Goal: Task Accomplishment & Management: Manage account settings

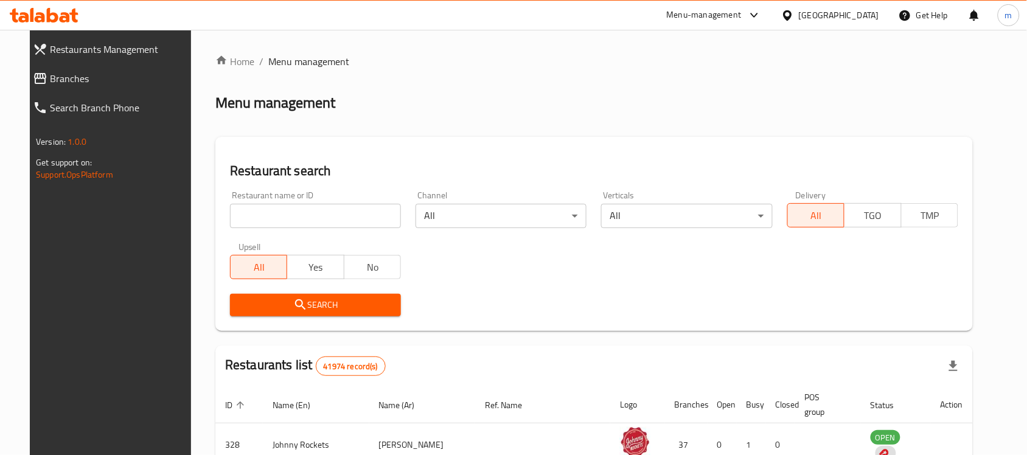
drag, startPoint x: 0, startPoint y: 0, endPoint x: 834, endPoint y: 10, distance: 834.2
click at [834, 10] on div "United Arab Emirates" at bounding box center [839, 15] width 80 height 13
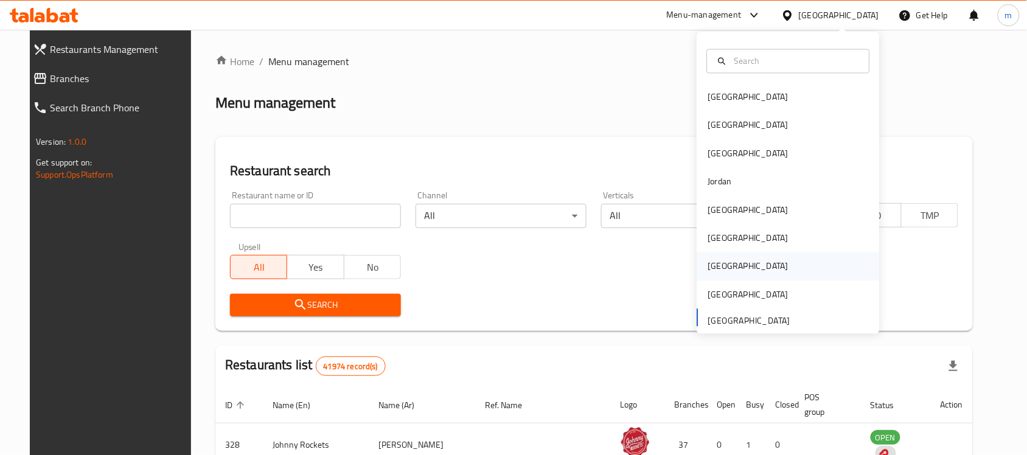
click at [747, 270] on div "[GEOGRAPHIC_DATA]" at bounding box center [788, 266] width 183 height 28
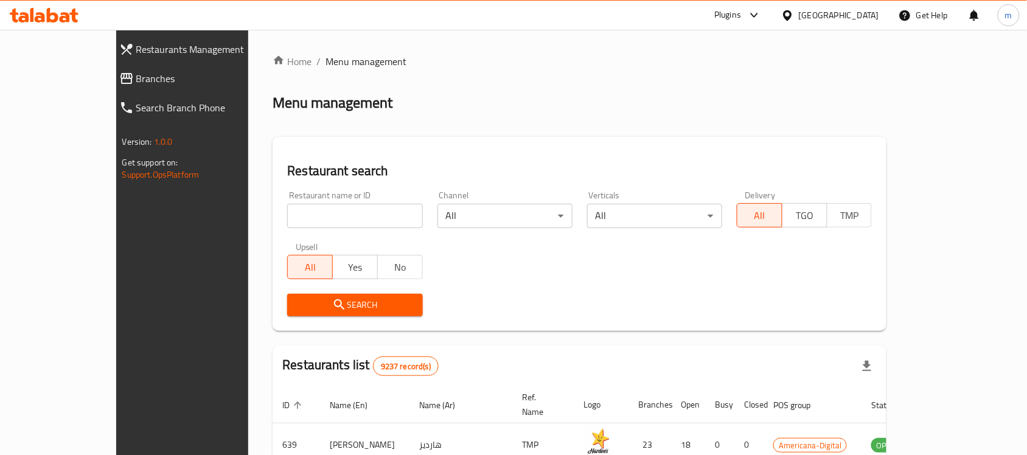
click at [136, 85] on span "Branches" at bounding box center [207, 78] width 142 height 15
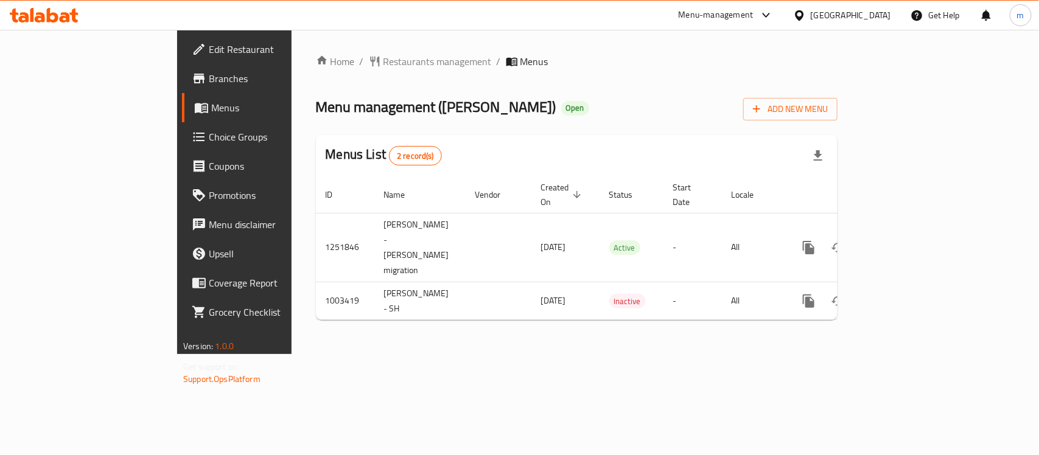
click at [209, 130] on span "Choice Groups" at bounding box center [275, 137] width 132 height 15
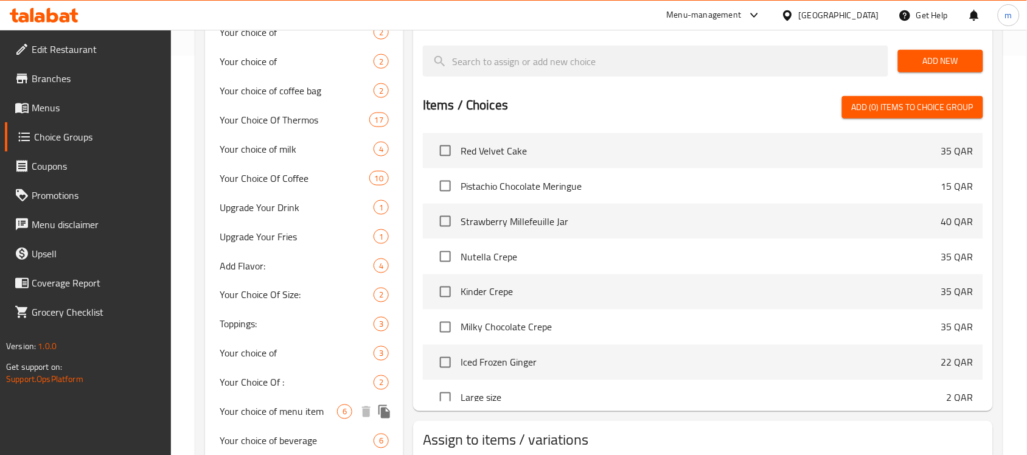
scroll to position [495, 0]
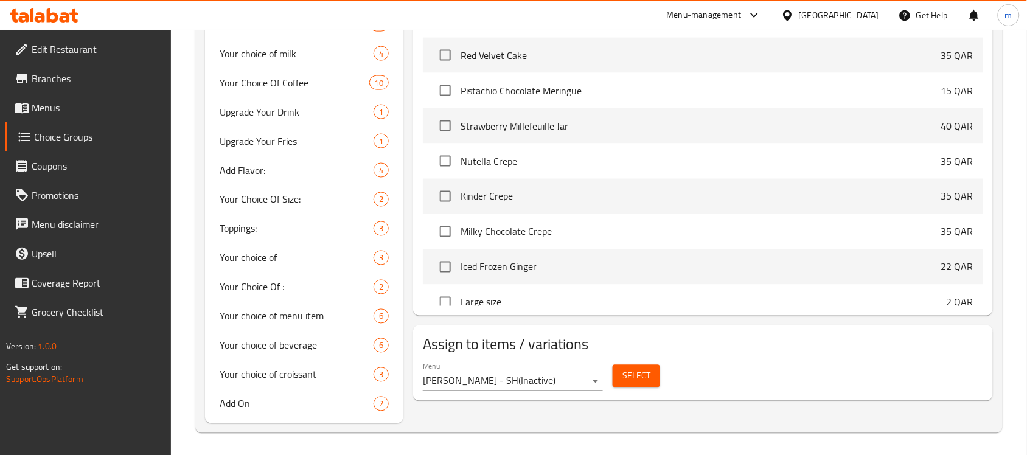
click at [628, 10] on div "Menu-management Qatar Get Help m" at bounding box center [513, 15] width 1027 height 29
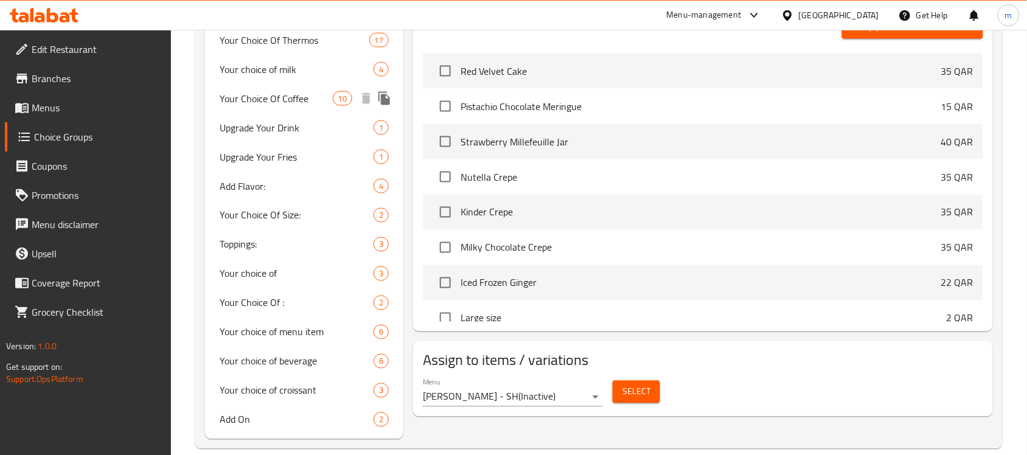
click at [312, 101] on span "Your Choice Of Coffee" at bounding box center [276, 98] width 113 height 15
type input "Your Choice Of Coffee"
type input "اختيارك من قهوة"
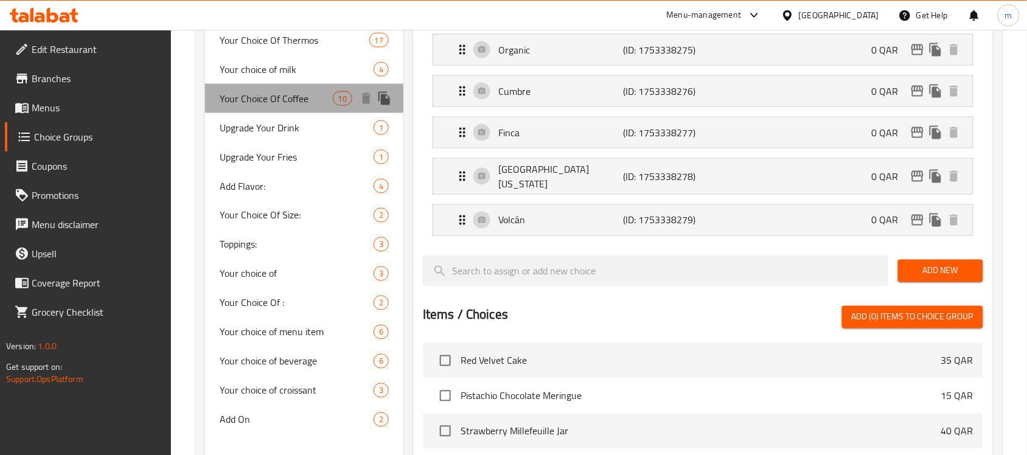
click at [312, 101] on span "Your Choice Of Coffee" at bounding box center [276, 98] width 113 height 15
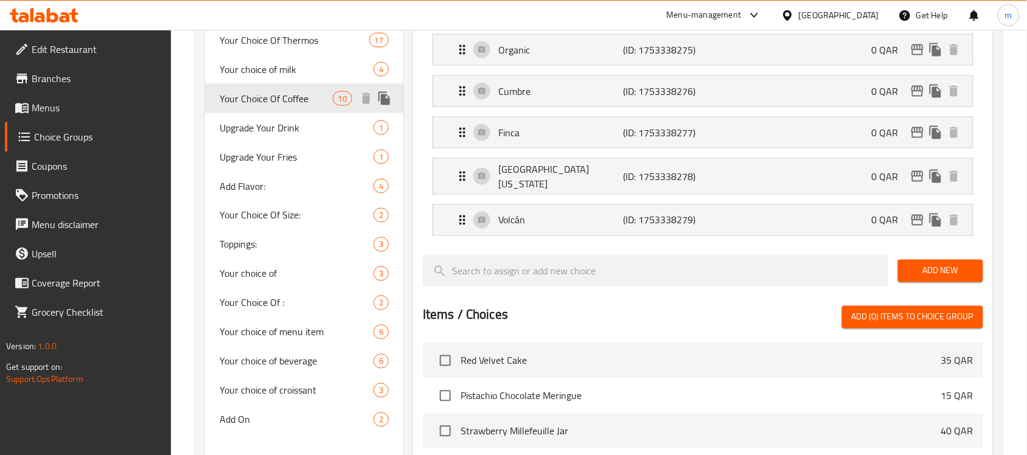
click at [312, 101] on span "Your Choice Of Coffee" at bounding box center [276, 98] width 113 height 15
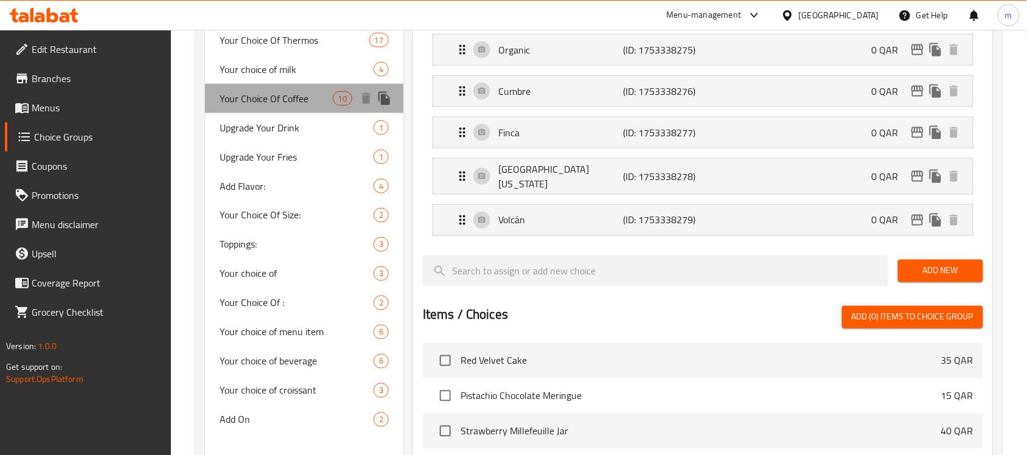
click at [312, 101] on span "Your Choice Of Coffee" at bounding box center [276, 98] width 113 height 15
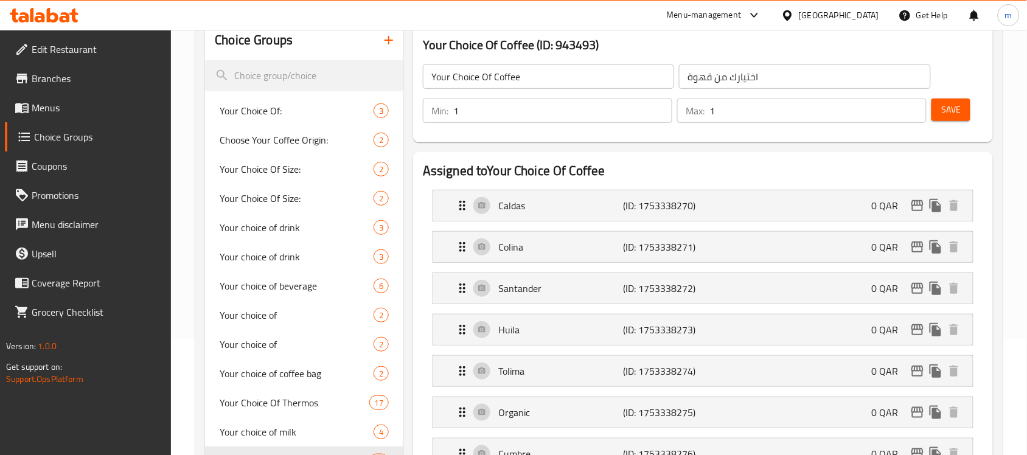
scroll to position [0, 0]
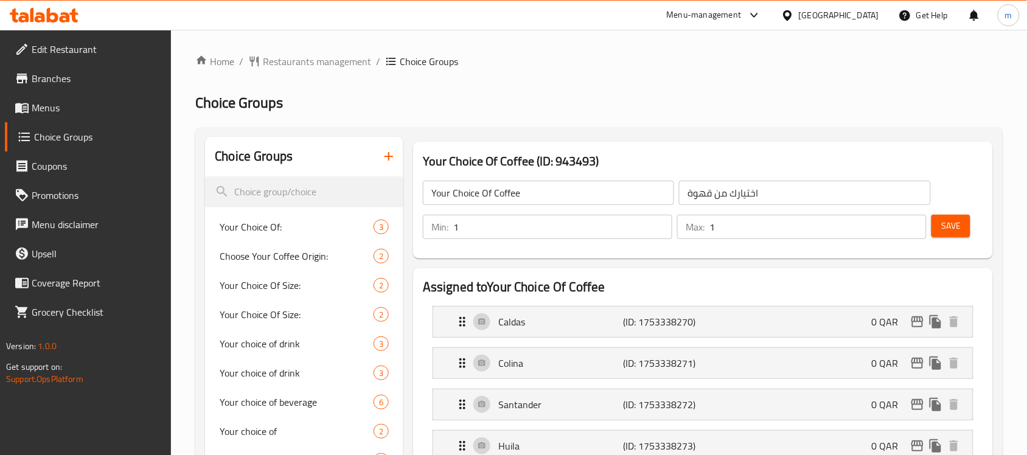
click at [708, 102] on h2 "Choice Groups" at bounding box center [598, 102] width 807 height 19
click at [20, 20] on icon at bounding box center [23, 17] width 10 height 10
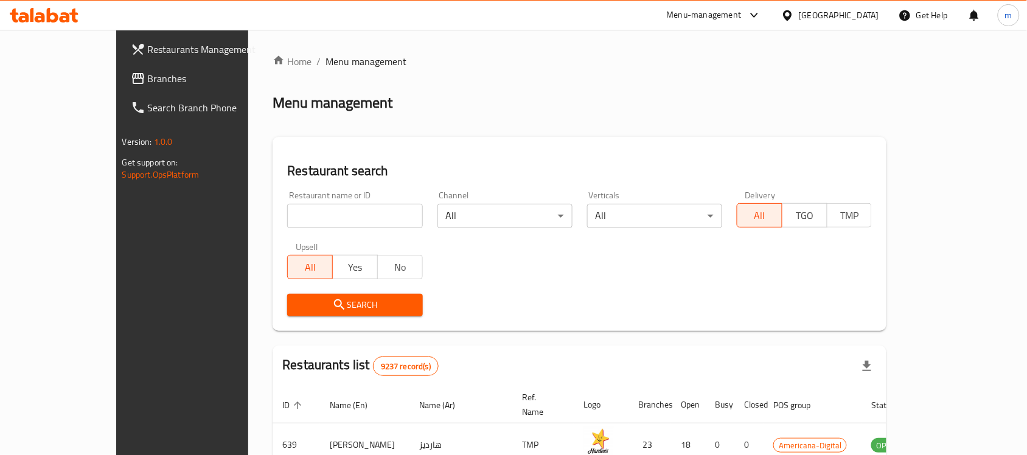
click at [121, 91] on link "Branches" at bounding box center [204, 78] width 167 height 29
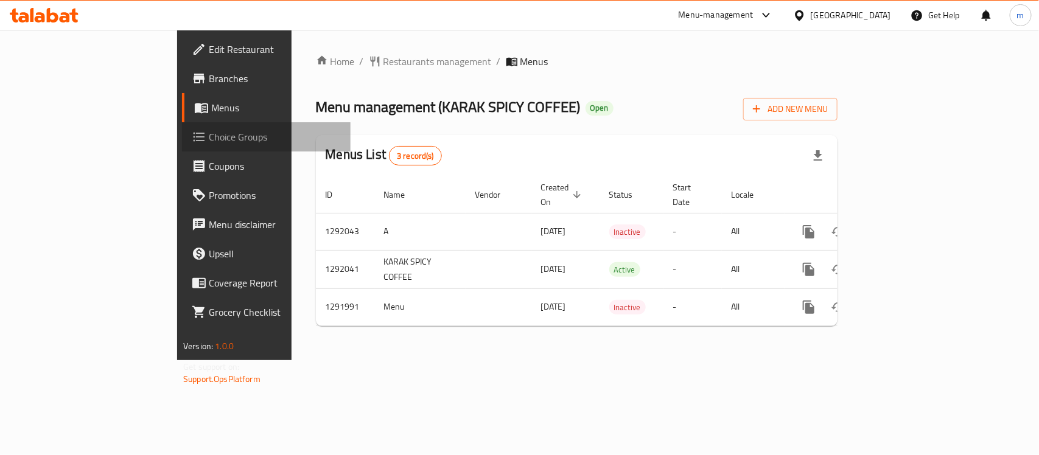
click at [182, 148] on link "Choice Groups" at bounding box center [266, 136] width 169 height 29
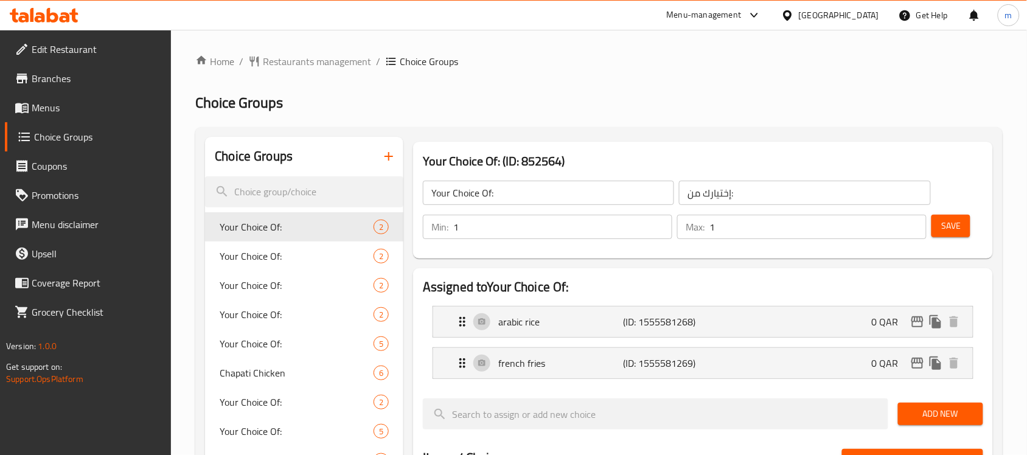
click at [781, 107] on h2 "Choice Groups" at bounding box center [598, 102] width 807 height 19
click at [712, 85] on div "Home / Restaurants management / Choice Groups Choice Groups Choice Groups Your …" at bounding box center [598, 459] width 807 height 810
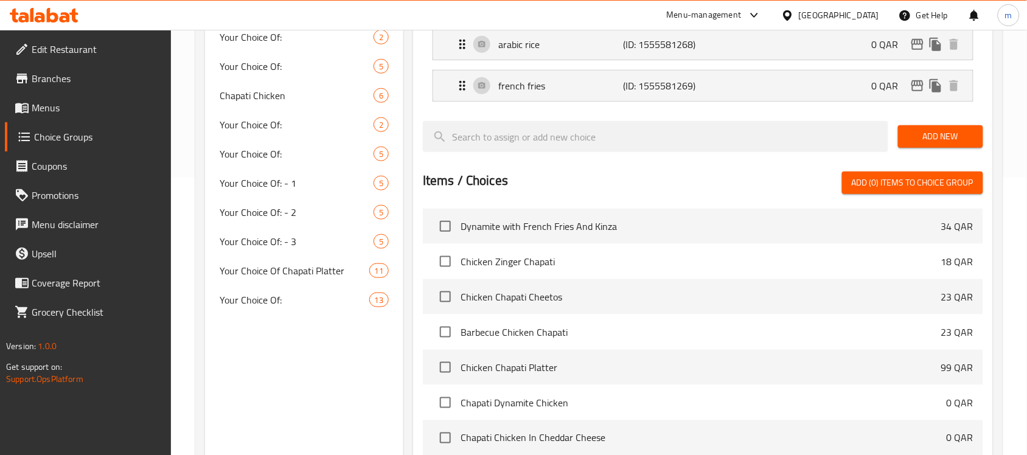
scroll to position [433, 0]
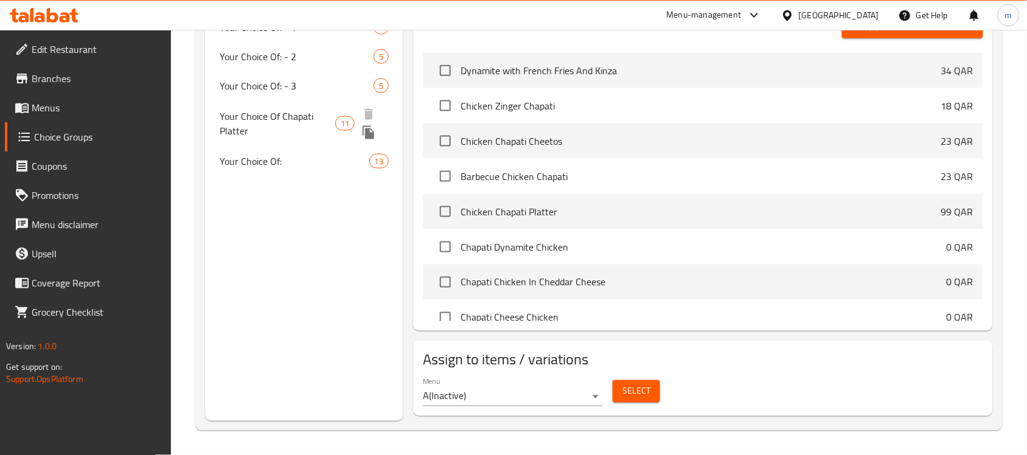
click at [254, 110] on span "Your Choice Of Chapati Platter" at bounding box center [278, 123] width 116 height 29
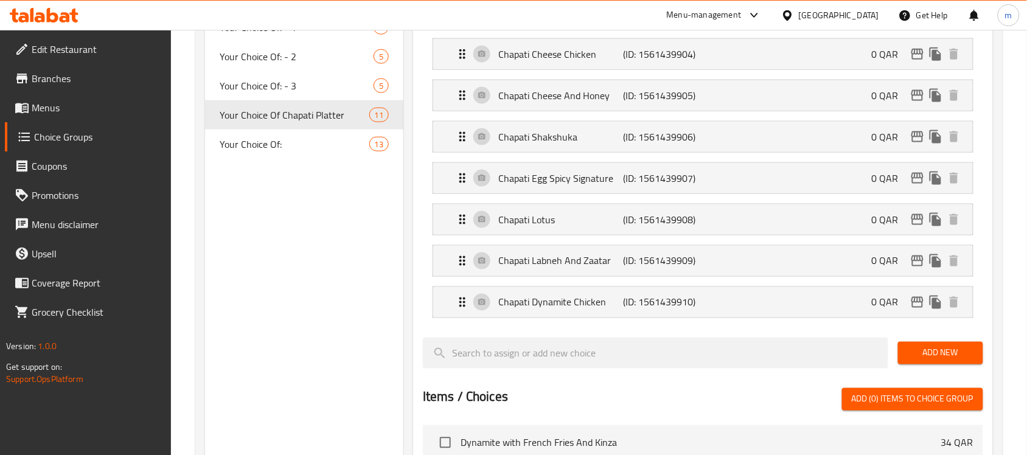
type input "Your Choice Of Chapati Platter"
type input "اختيارك من طبق شباتى"
type input "5"
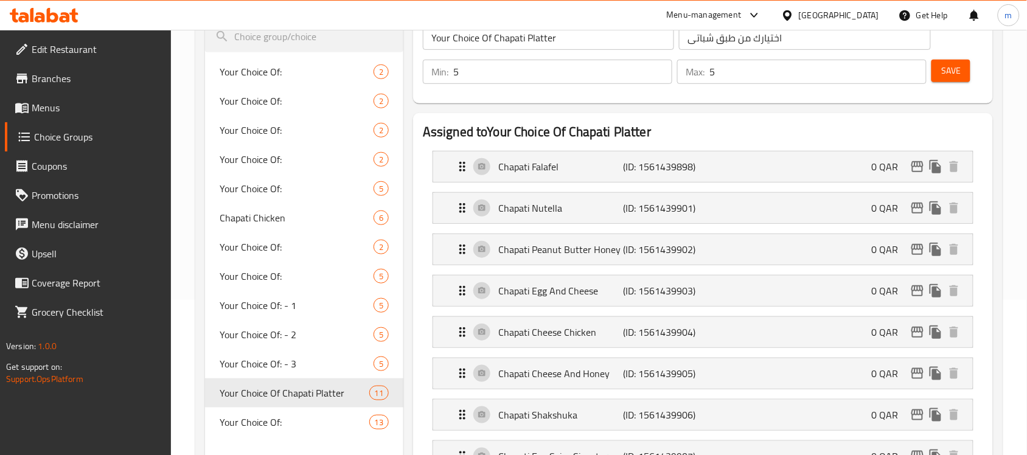
scroll to position [304, 0]
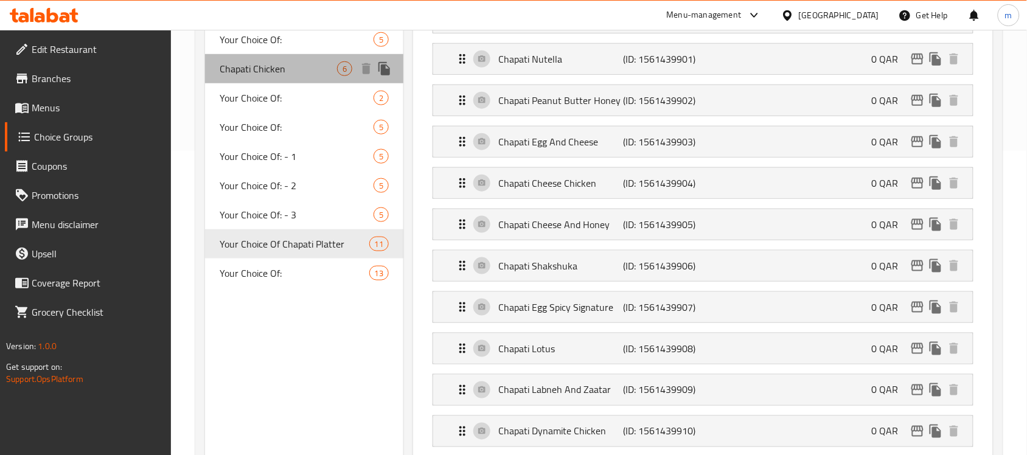
click at [251, 67] on span "Chapati Chicken" at bounding box center [278, 68] width 117 height 15
type input "Chapati Chicken"
type input "شباتي دجاج"
type input "0"
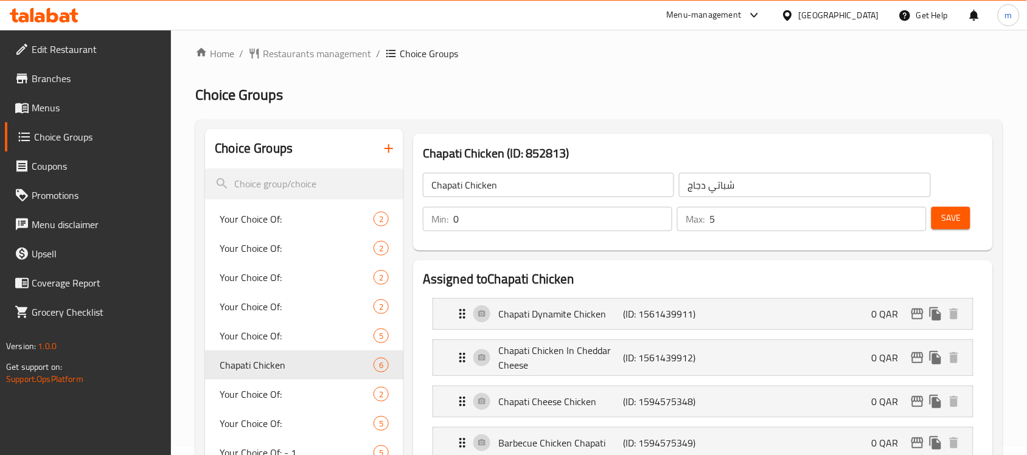
scroll to position [0, 0]
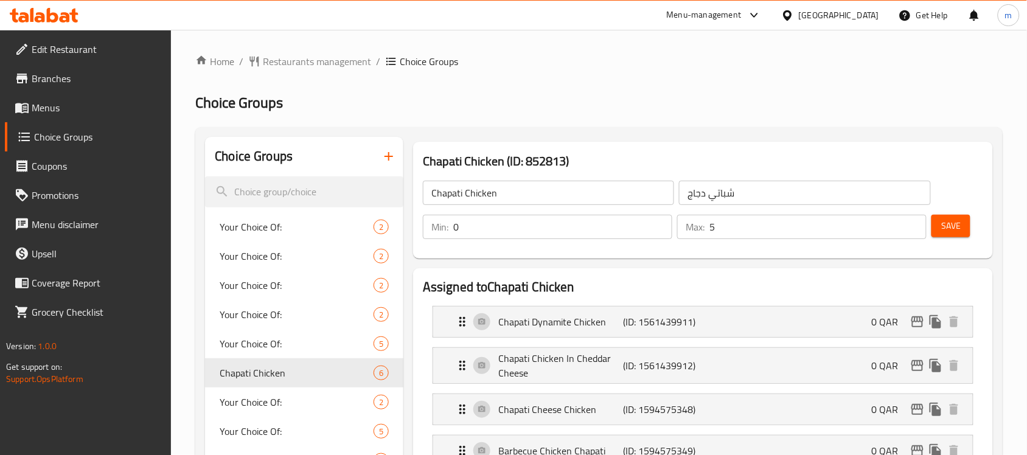
click at [71, 9] on icon at bounding box center [44, 15] width 69 height 15
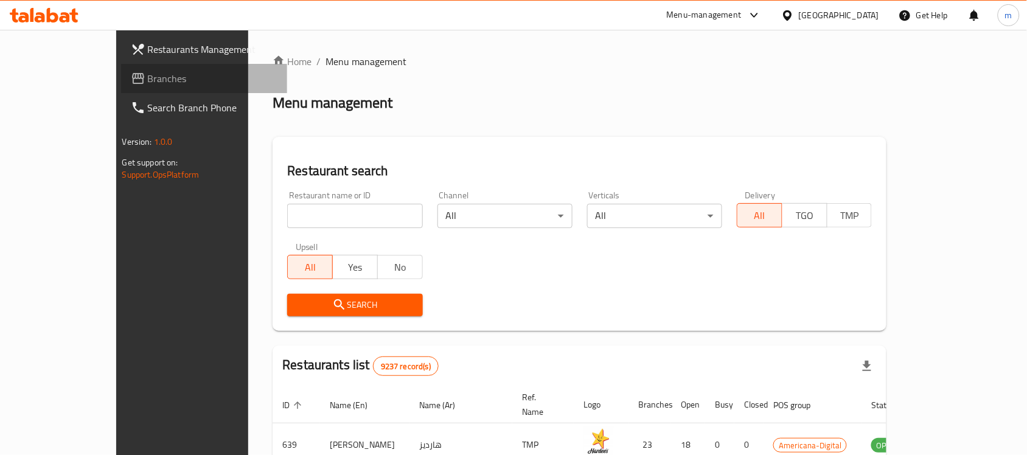
click at [148, 72] on span "Branches" at bounding box center [213, 78] width 130 height 15
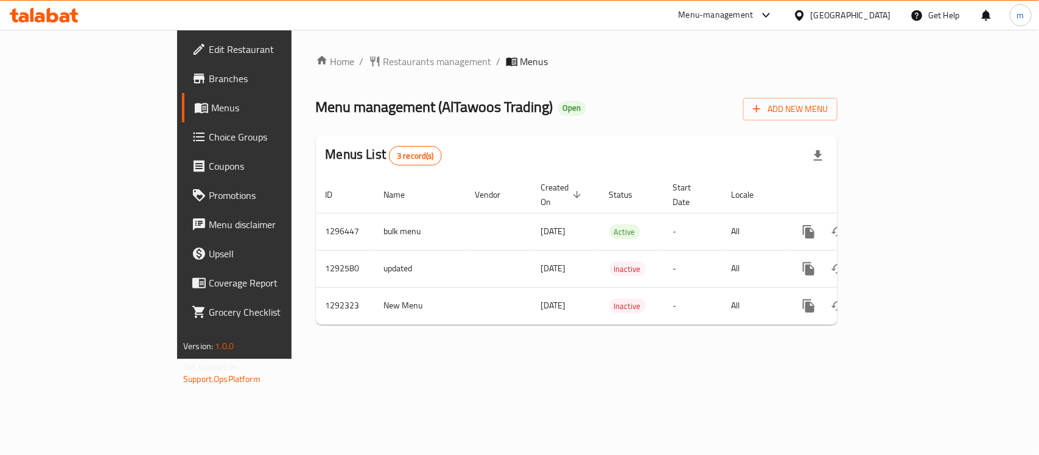
click at [209, 143] on span "Choice Groups" at bounding box center [275, 137] width 132 height 15
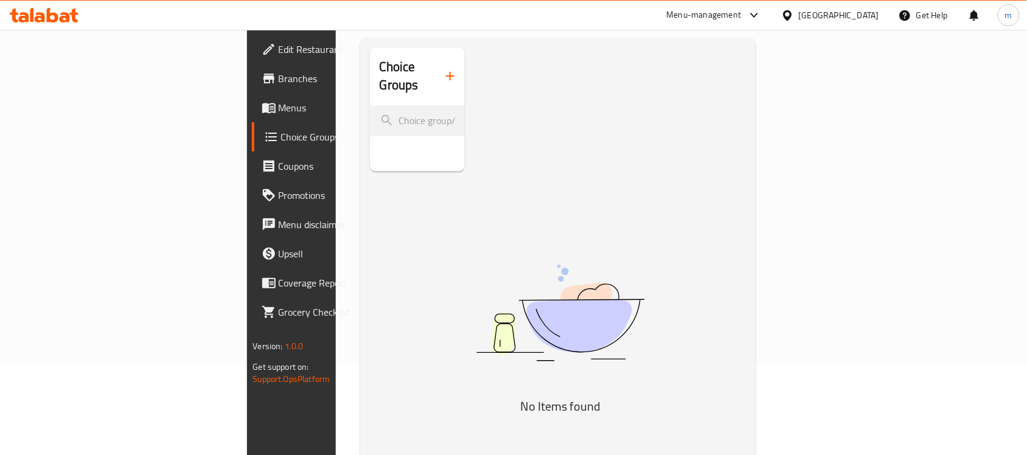
scroll to position [19, 0]
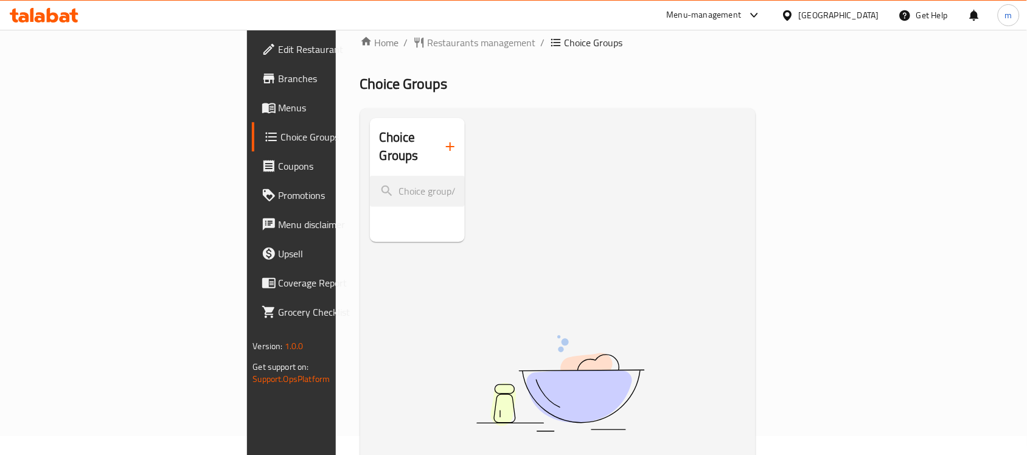
click at [252, 58] on link "Edit Restaurant" at bounding box center [335, 49] width 167 height 29
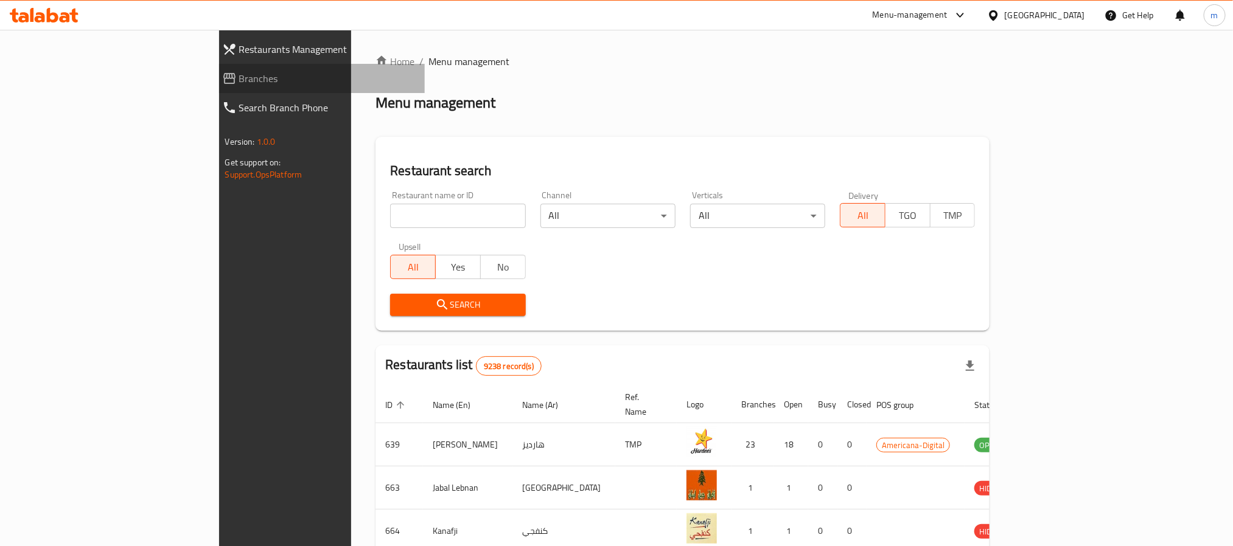
click at [239, 85] on span "Branches" at bounding box center [327, 78] width 176 height 15
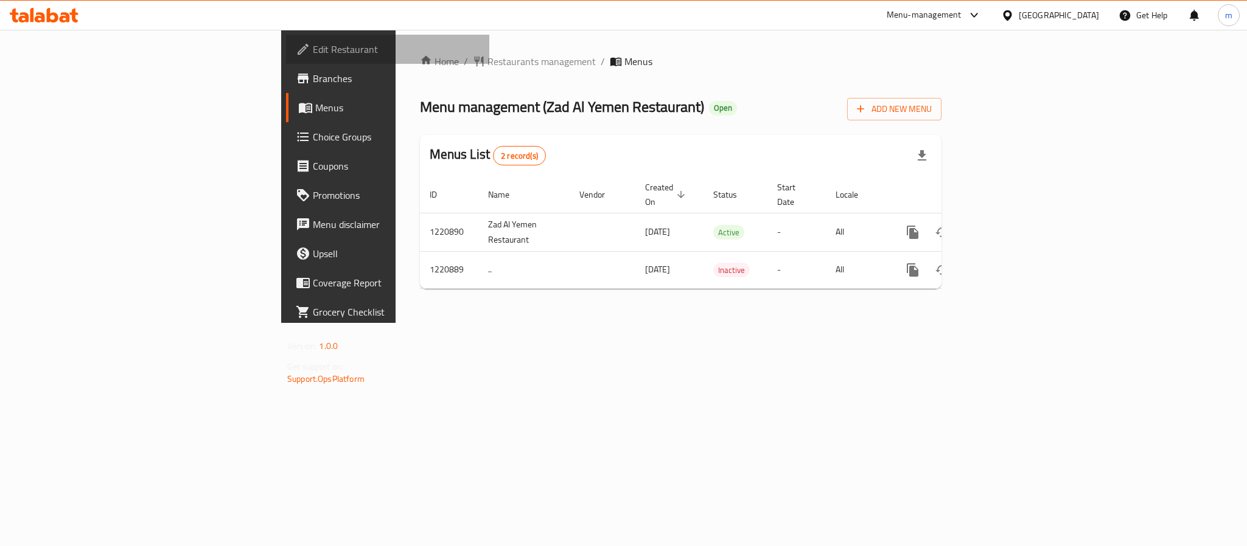
click at [313, 53] on span "Edit Restaurant" at bounding box center [396, 49] width 167 height 15
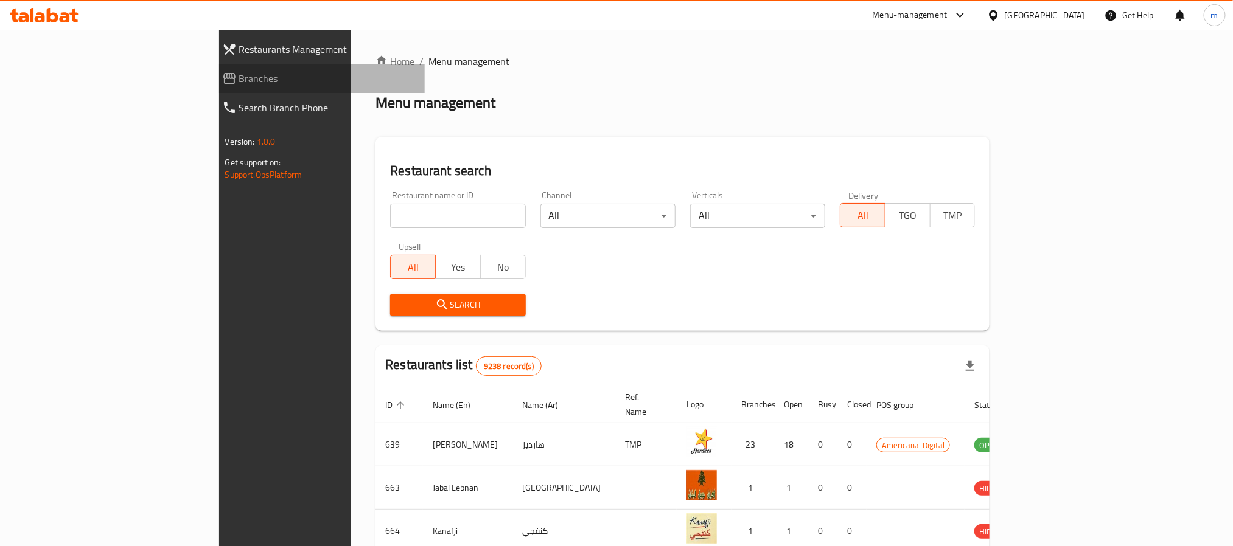
click at [239, 74] on span "Branches" at bounding box center [327, 78] width 176 height 15
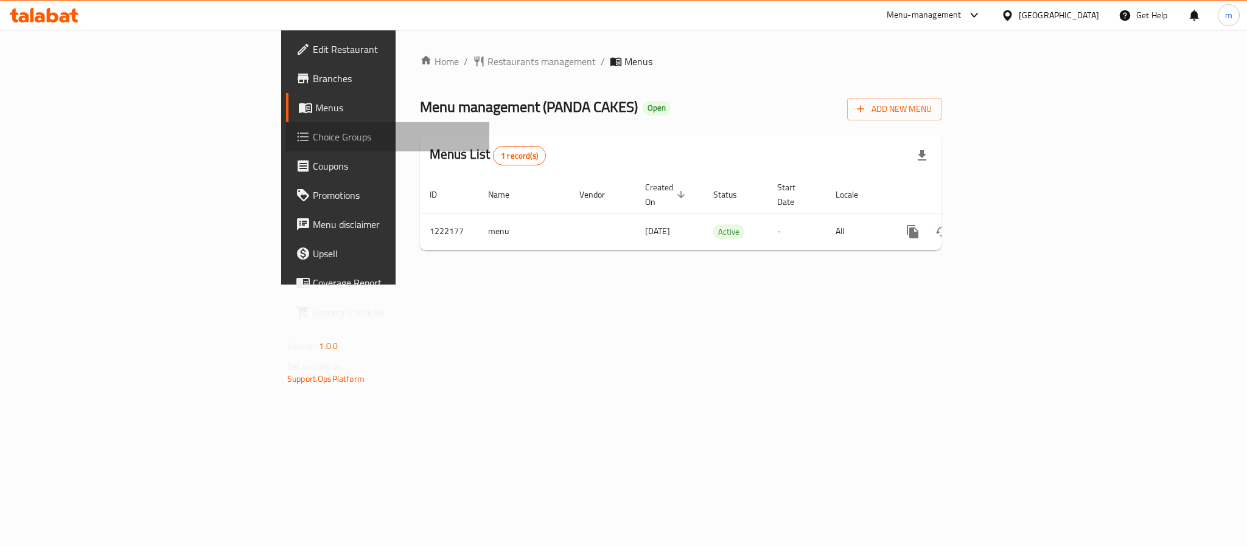
click at [313, 137] on span "Choice Groups" at bounding box center [396, 137] width 167 height 15
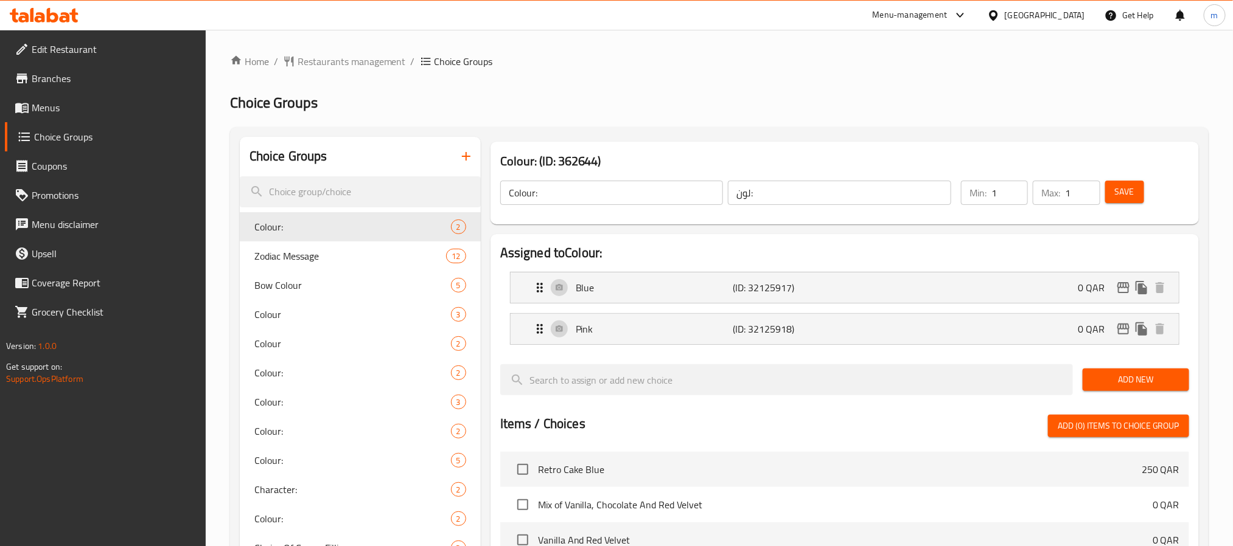
click at [788, 108] on h2 "Choice Groups" at bounding box center [719, 102] width 978 height 19
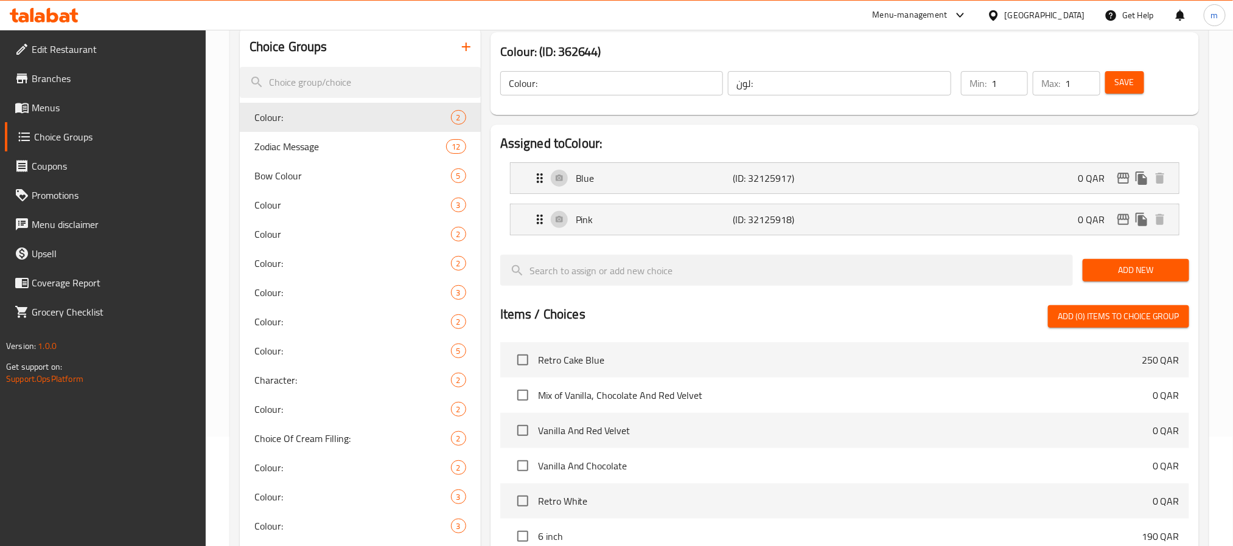
scroll to position [6, 0]
